Goal: Answer question/provide support: Share knowledge or assist other users

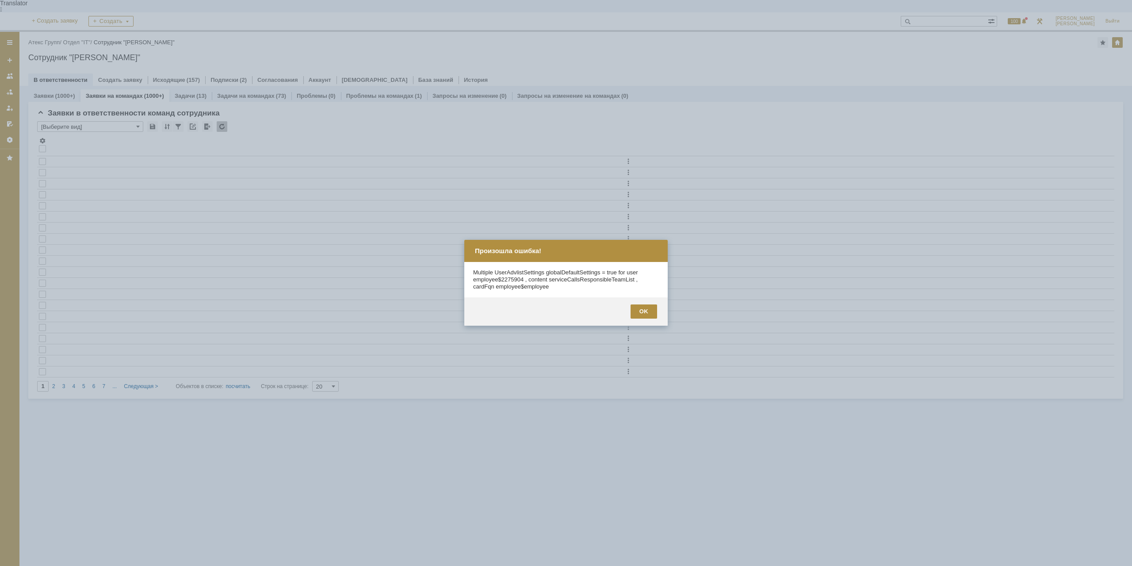
click at [48, 28] on div at bounding box center [566, 283] width 1132 height 566
click at [636, 311] on div "OK" at bounding box center [644, 311] width 27 height 14
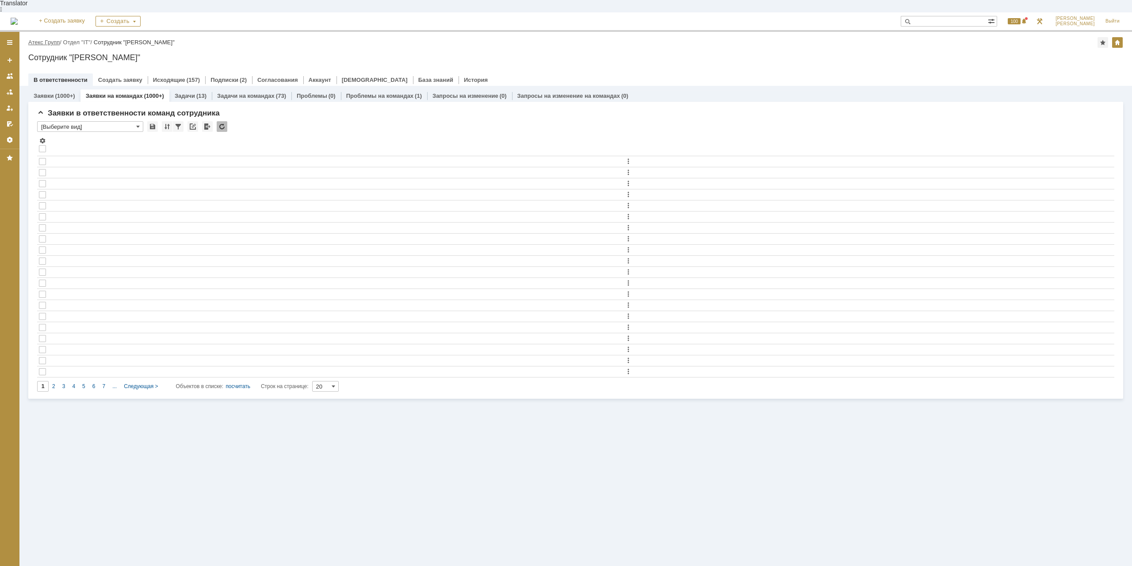
click at [50, 39] on link "Атекс Групп" at bounding box center [43, 42] width 31 height 7
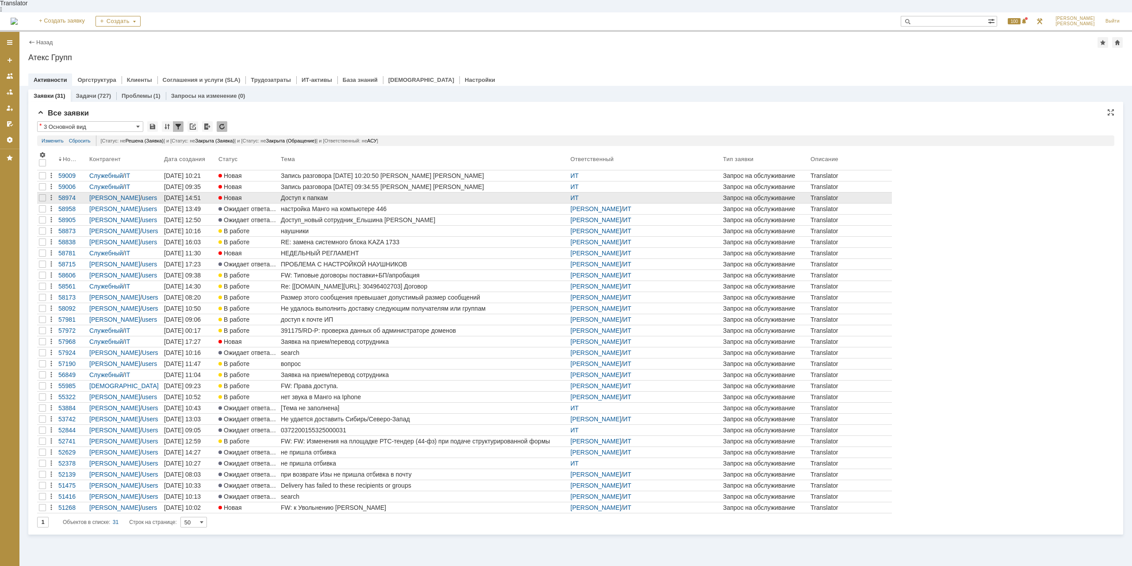
click at [330, 194] on div "Доступ к папкам" at bounding box center [424, 197] width 286 height 7
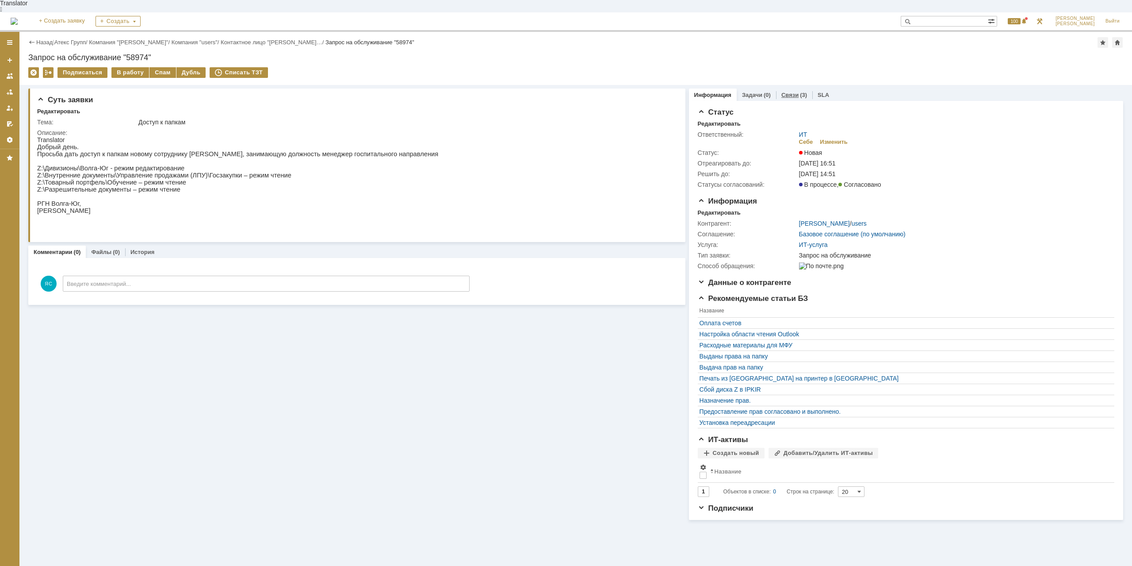
click at [792, 88] on div "Связи (3)" at bounding box center [794, 94] width 36 height 13
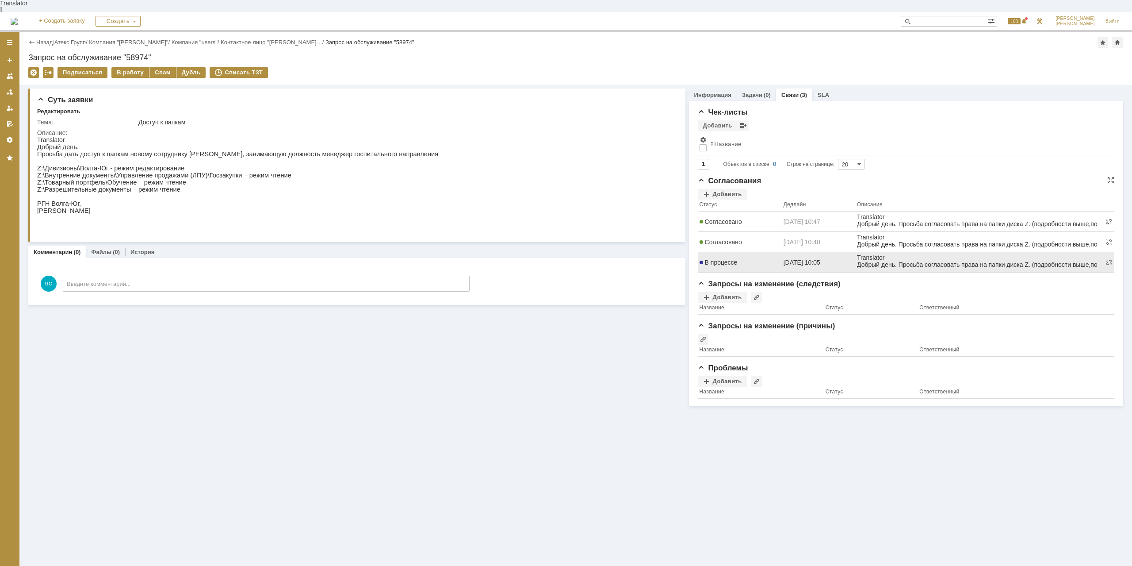
click at [728, 256] on td "В процессе" at bounding box center [740, 262] width 84 height 20
click at [724, 259] on span "В процессе" at bounding box center [719, 262] width 38 height 7
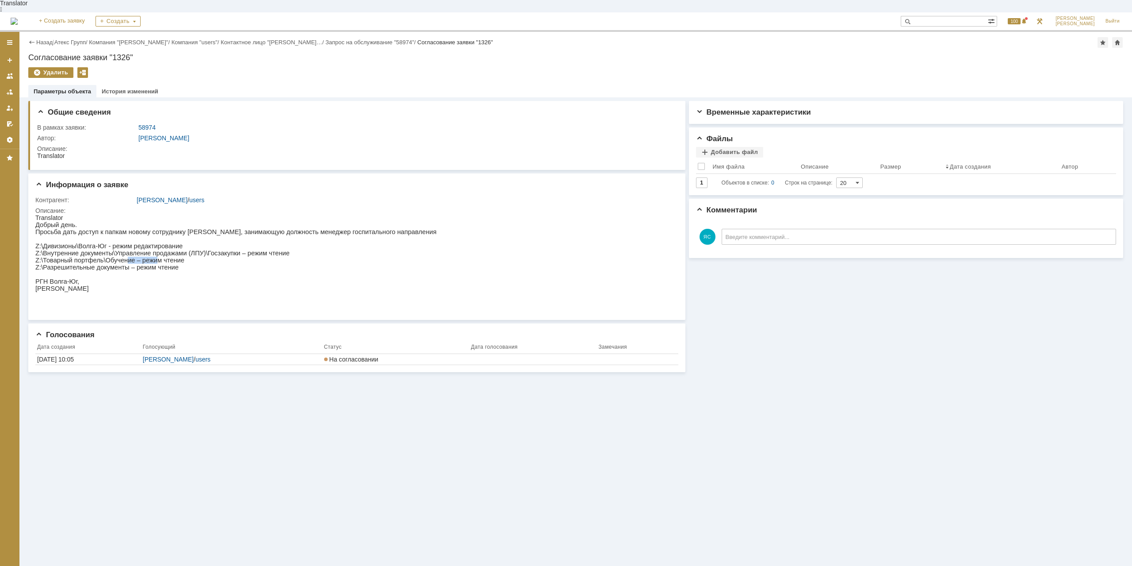
drag, startPoint x: 122, startPoint y: 262, endPoint x: 146, endPoint y: 262, distance: 24.3
click at [146, 262] on p "Z:\Товарный портфель\Обучение – режим чтение" at bounding box center [235, 260] width 401 height 7
drag, startPoint x: 167, startPoint y: 268, endPoint x: 111, endPoint y: 234, distance: 65.1
click at [111, 234] on div "Добрый день. Просьба дать доступ к папкам новому сотруднику [PERSON_NAME], зани…" at bounding box center [235, 263] width 401 height 85
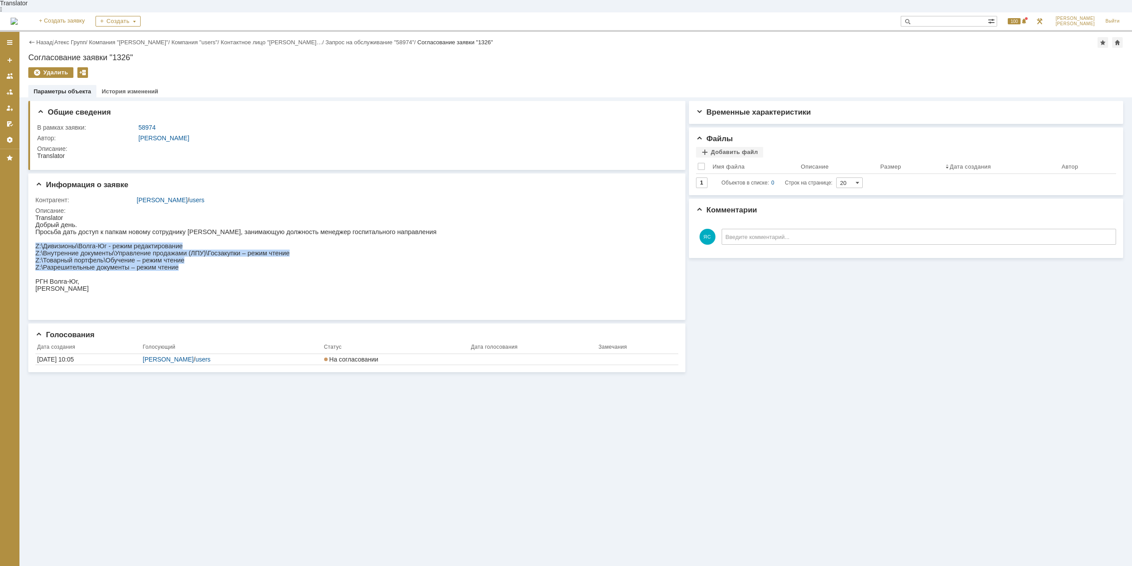
click at [117, 262] on p "Z:\Товарный портфель\Обучение – режим чтение" at bounding box center [235, 260] width 401 height 7
drag, startPoint x: 172, startPoint y: 262, endPoint x: 130, endPoint y: 237, distance: 48.4
click at [130, 237] on div "Добрый день. Просьба дать доступ к папкам новому сотруднику [PERSON_NAME], зани…" at bounding box center [235, 263] width 401 height 85
click at [128, 259] on p "Z:\Товарный портфель\Обучение – режим чтение" at bounding box center [235, 260] width 401 height 7
drag, startPoint x: 165, startPoint y: 264, endPoint x: 137, endPoint y: 245, distance: 34.0
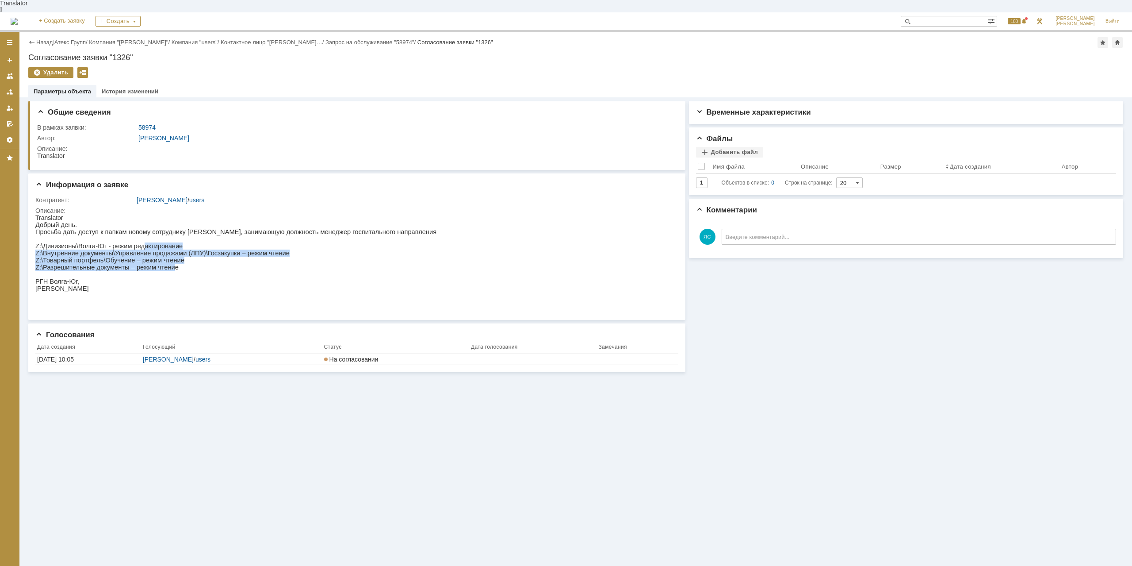
click at [137, 245] on div "Добрый день. Просьба дать доступ к папкам новому сотруднику [PERSON_NAME], зани…" at bounding box center [235, 263] width 401 height 85
click at [167, 268] on p "Z:\Разрешительные документы – режим чтение" at bounding box center [235, 267] width 401 height 7
click at [42, 39] on link "Назад" at bounding box center [44, 42] width 16 height 7
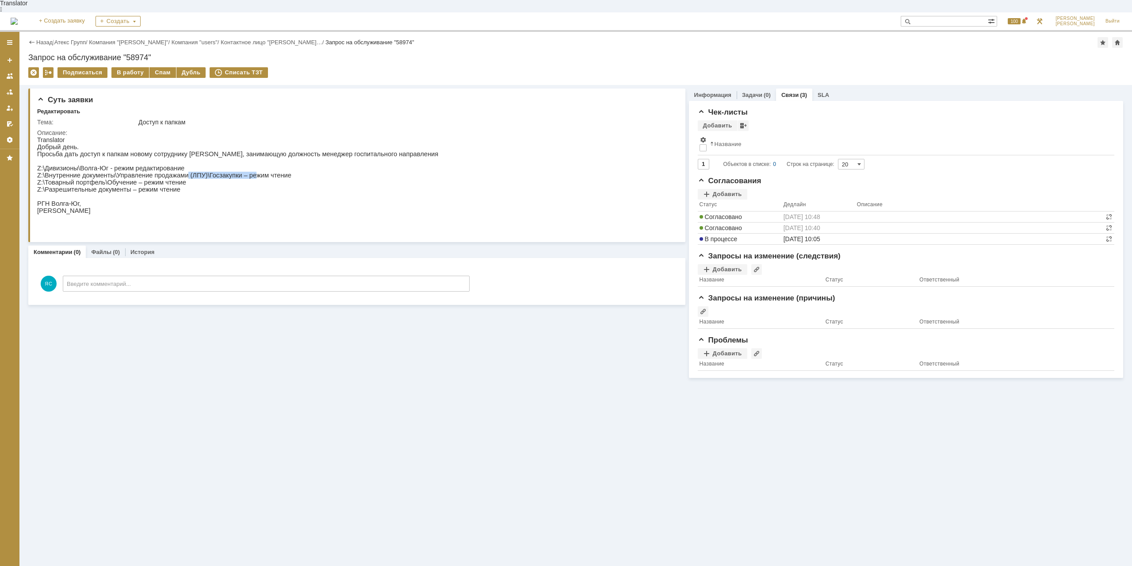
drag, startPoint x: 177, startPoint y: 171, endPoint x: 239, endPoint y: 175, distance: 62.5
click at [239, 175] on p "Z:\Внутренние документы\Управление продажами (ЛПУ)\Госзакупки – режим чтение" at bounding box center [237, 175] width 401 height 7
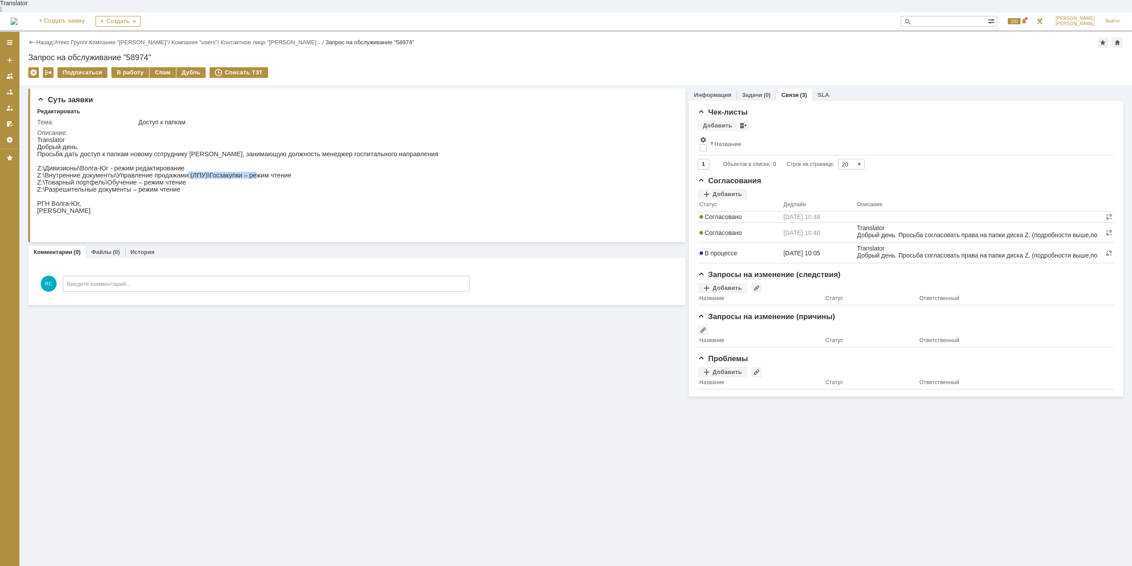
click at [239, 175] on p "Z:\Внутренние документы\Управление продажами (ЛПУ)\Госзакупки – режим чтение" at bounding box center [237, 175] width 401 height 7
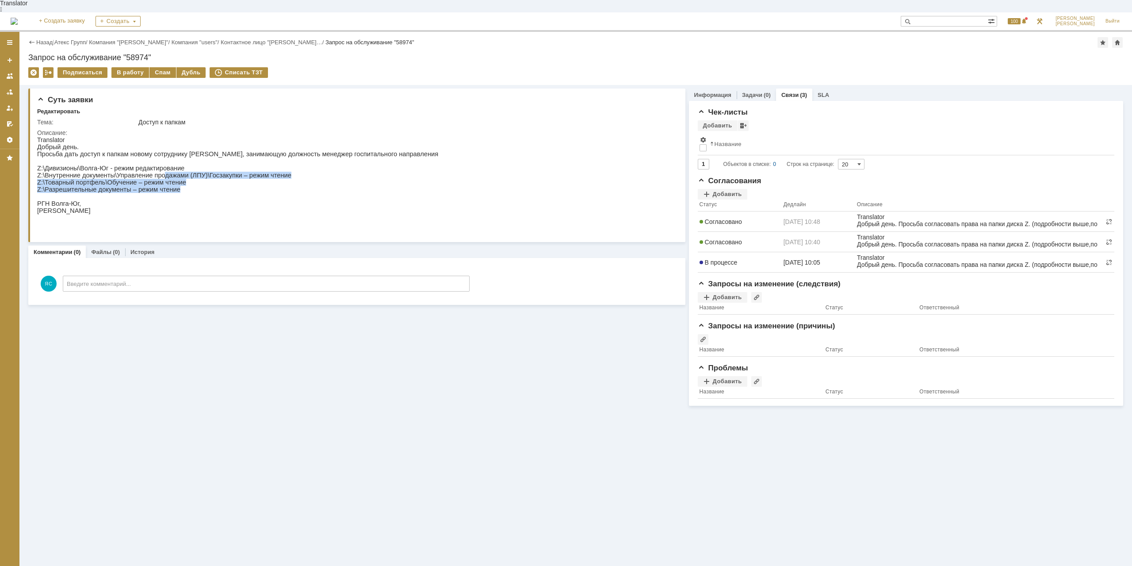
drag, startPoint x: 176, startPoint y: 190, endPoint x: 153, endPoint y: 169, distance: 30.7
click at [155, 169] on div "Добрый день. Просьба дать доступ к папкам новому сотруднику [PERSON_NAME], зани…" at bounding box center [237, 185] width 401 height 85
click at [95, 172] on p "Z:\Внутренние документы\Управление продажами (ЛПУ)\Госзакупки – режим чтение" at bounding box center [237, 175] width 401 height 7
drag, startPoint x: 73, startPoint y: 273, endPoint x: 357, endPoint y: 143, distance: 313.1
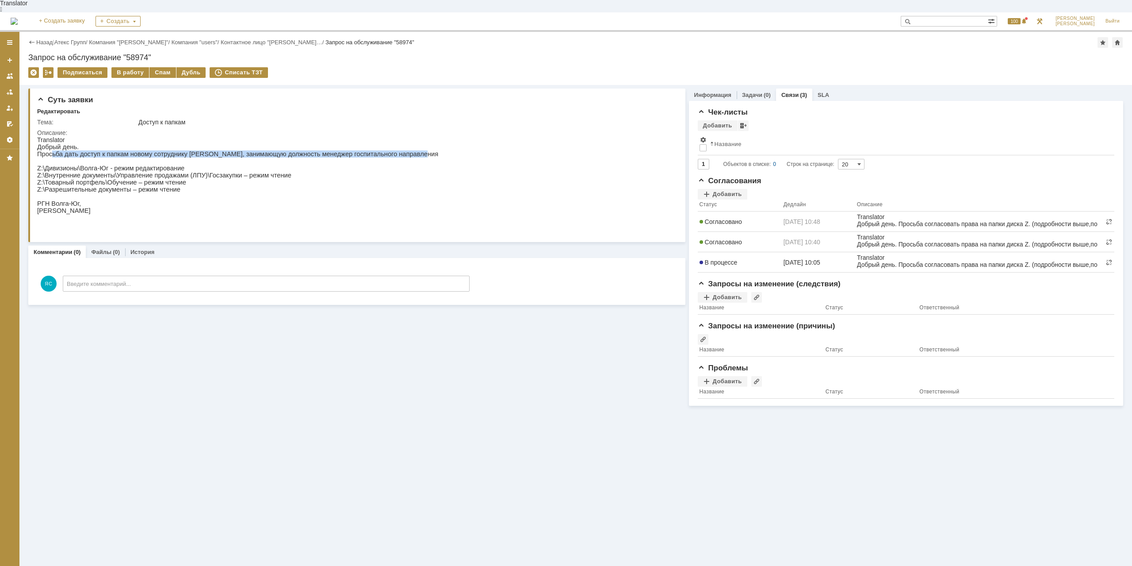
drag, startPoint x: 391, startPoint y: 149, endPoint x: 51, endPoint y: 146, distance: 340.6
click at [51, 146] on html "Translator Добрый день. Просьба дать доступ к папкам новому сотруднику [PERSON_…" at bounding box center [354, 182] width 634 height 92
click at [43, 150] on p "Просьба дать доступ к папкам новому сотруднику [PERSON_NAME], занимающую должно…" at bounding box center [237, 153] width 401 height 7
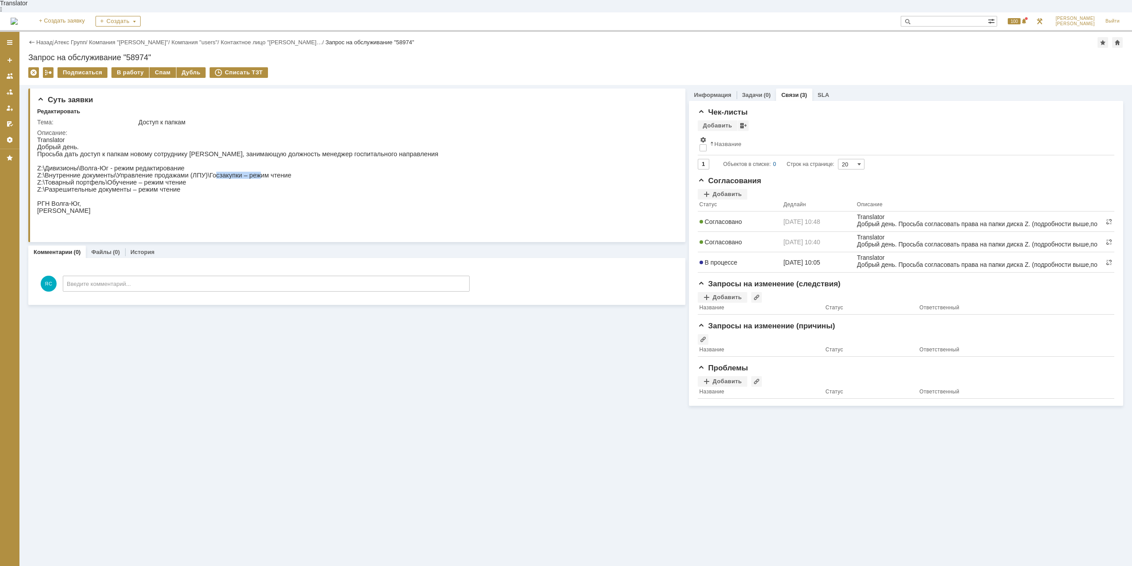
drag, startPoint x: 203, startPoint y: 172, endPoint x: 246, endPoint y: 172, distance: 42.9
click at [246, 172] on p "Z:\Внутренние документы\Управление продажами (ЛПУ)\Госзакупки – режим чтение" at bounding box center [237, 175] width 401 height 7
click at [265, 172] on p "Z:\Внутренние документы\Управление продажами (ЛПУ)\Госзакупки – режим чтение" at bounding box center [237, 175] width 401 height 7
